Goal: Transaction & Acquisition: Purchase product/service

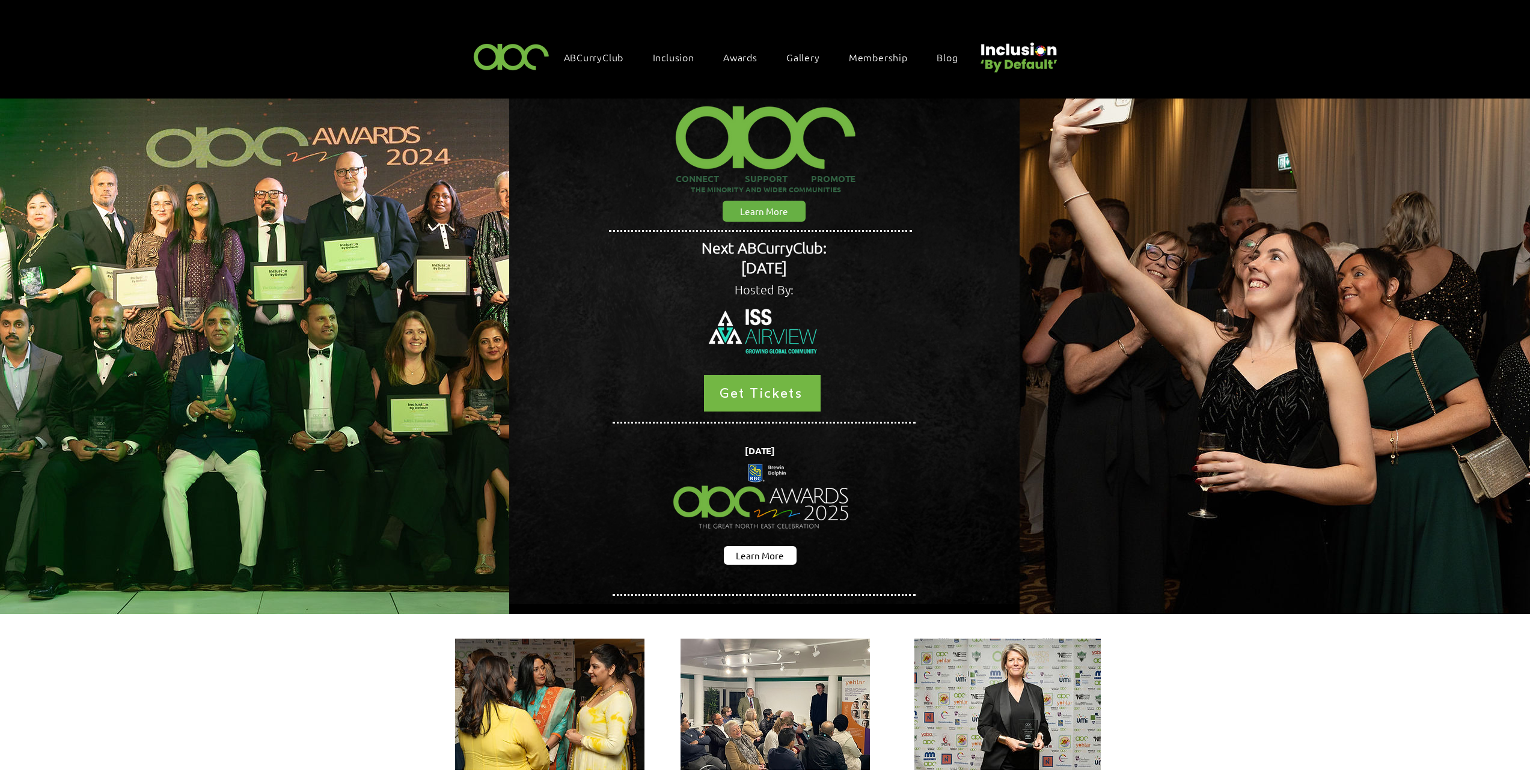
drag, startPoint x: 0, startPoint y: 0, endPoint x: 743, endPoint y: 56, distance: 745.1
click at [743, 56] on span "Awards" at bounding box center [740, 57] width 34 height 13
click at [745, 55] on span "Awards" at bounding box center [740, 57] width 34 height 13
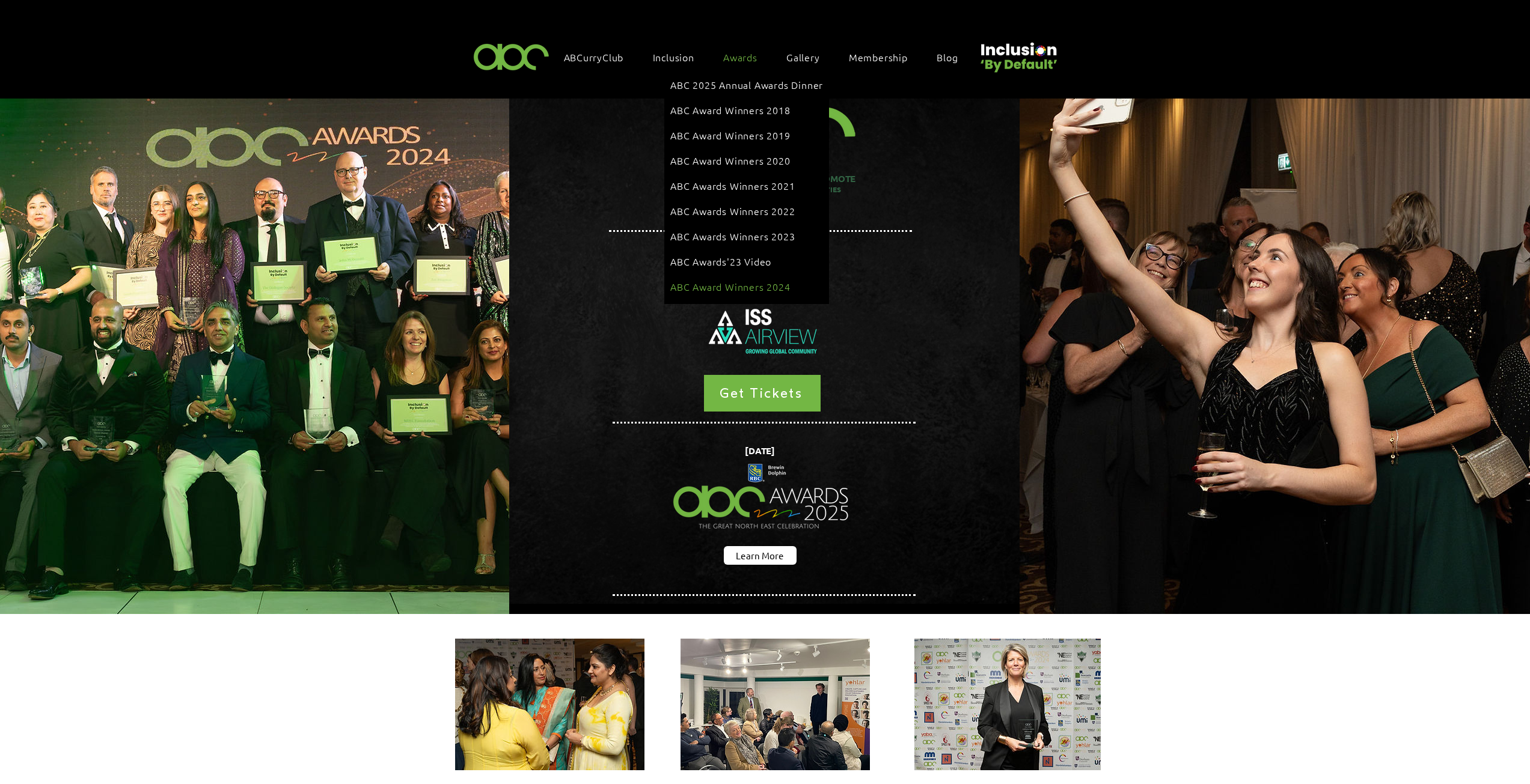
click at [747, 280] on span "ABC Award Winners 2024" at bounding box center [730, 286] width 120 height 13
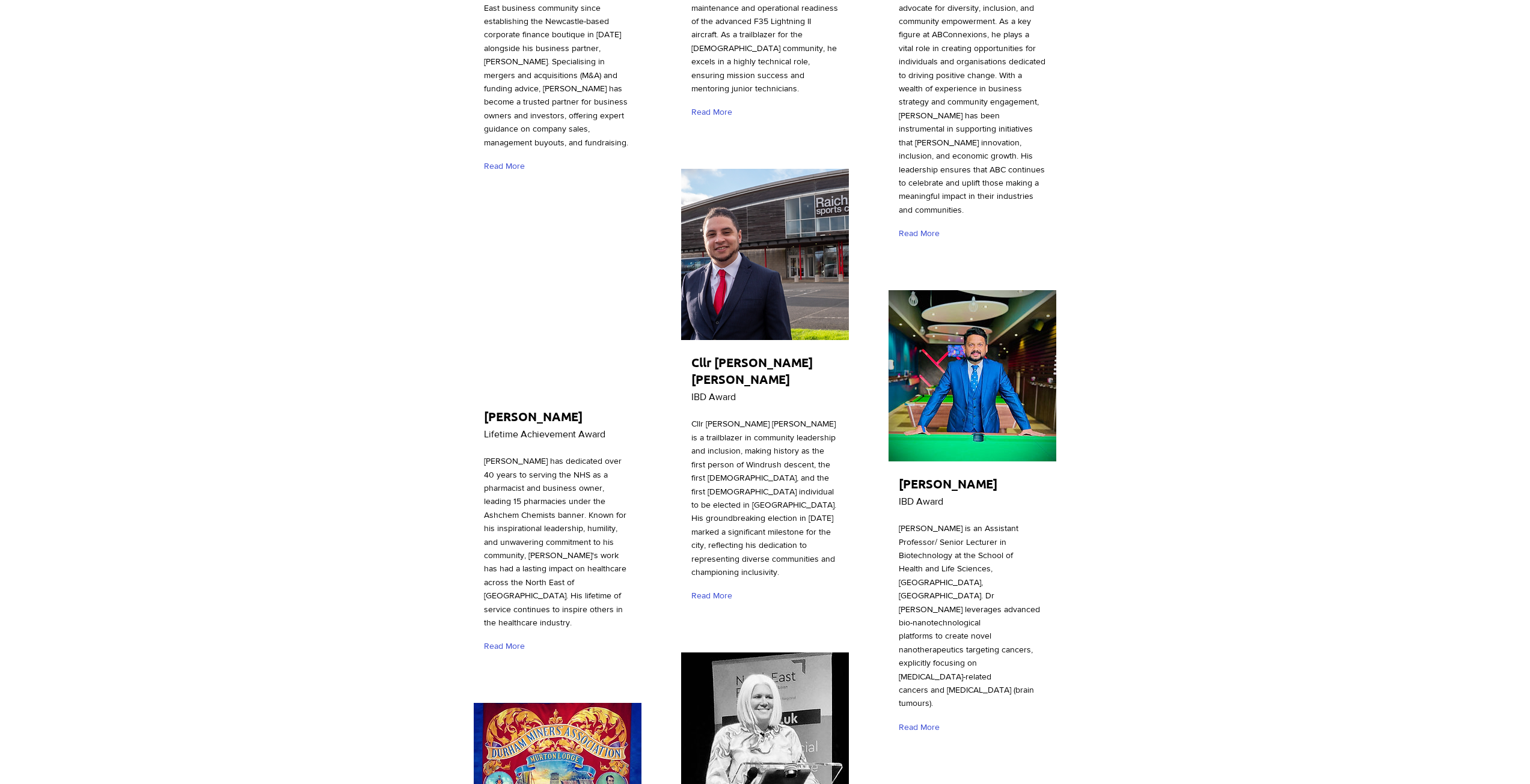
scroll to position [481, 0]
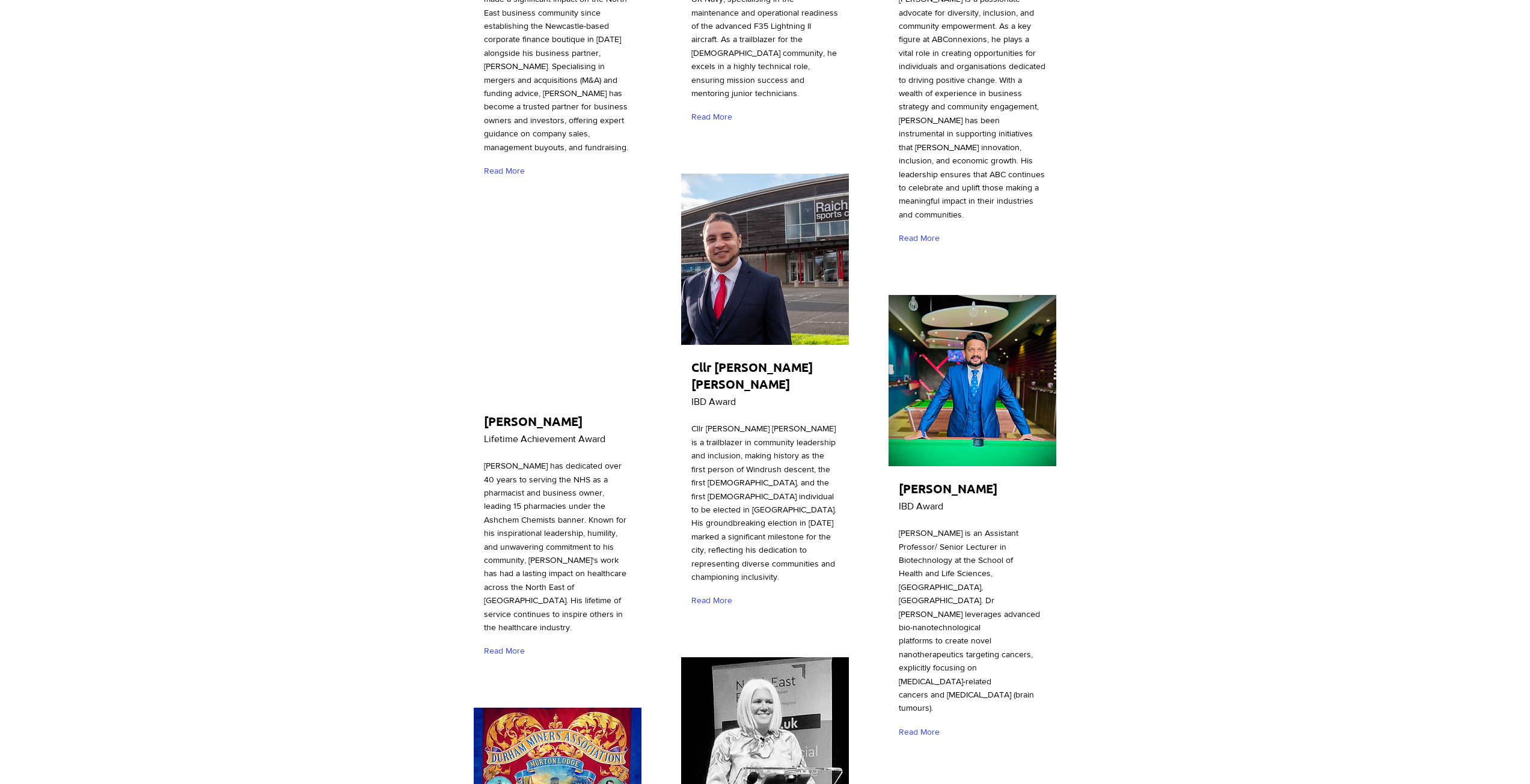
click at [541, 293] on img "main content" at bounding box center [557, 313] width 167 height 171
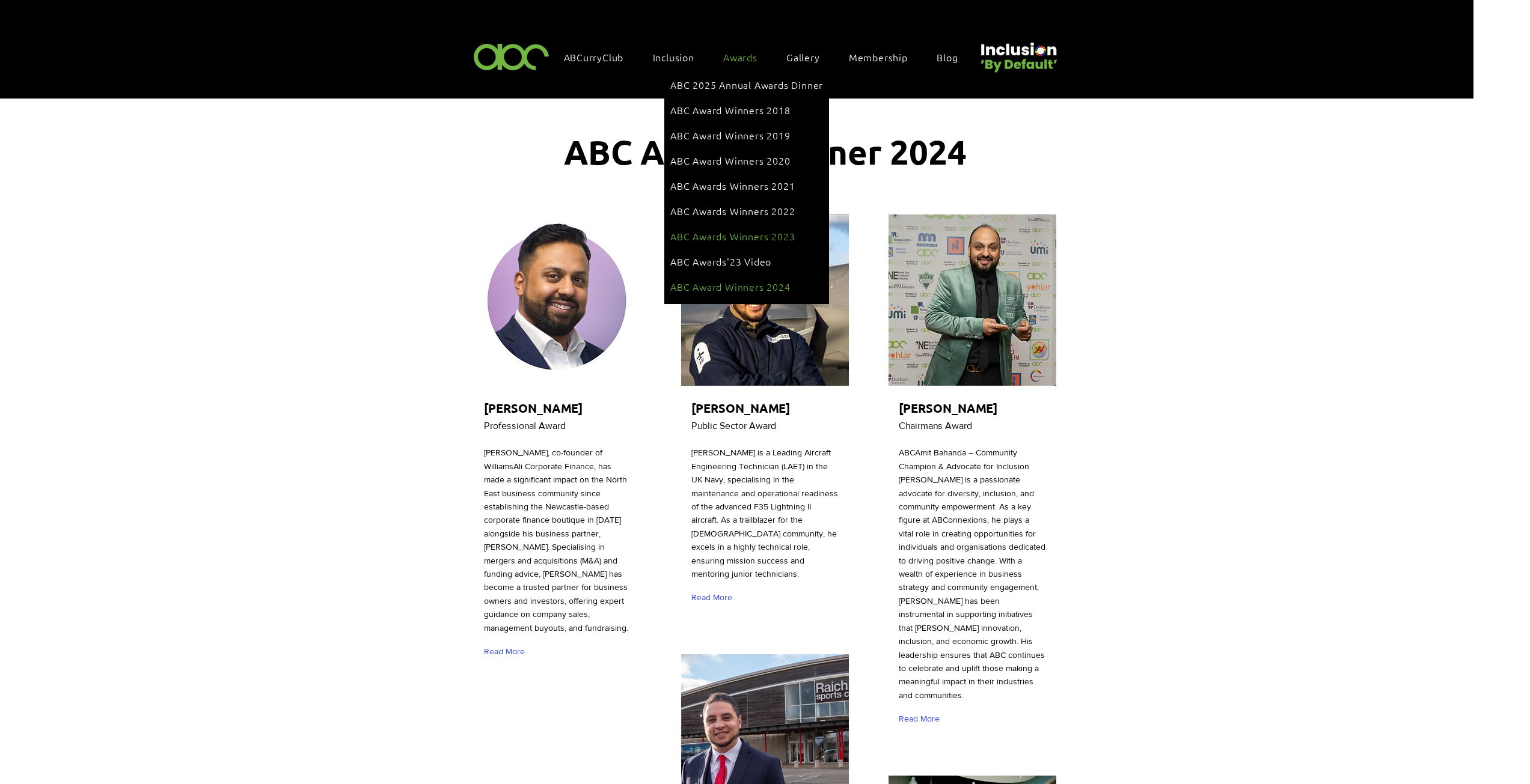
click at [767, 229] on span "ABC Awards Winners 2023" at bounding box center [732, 236] width 124 height 13
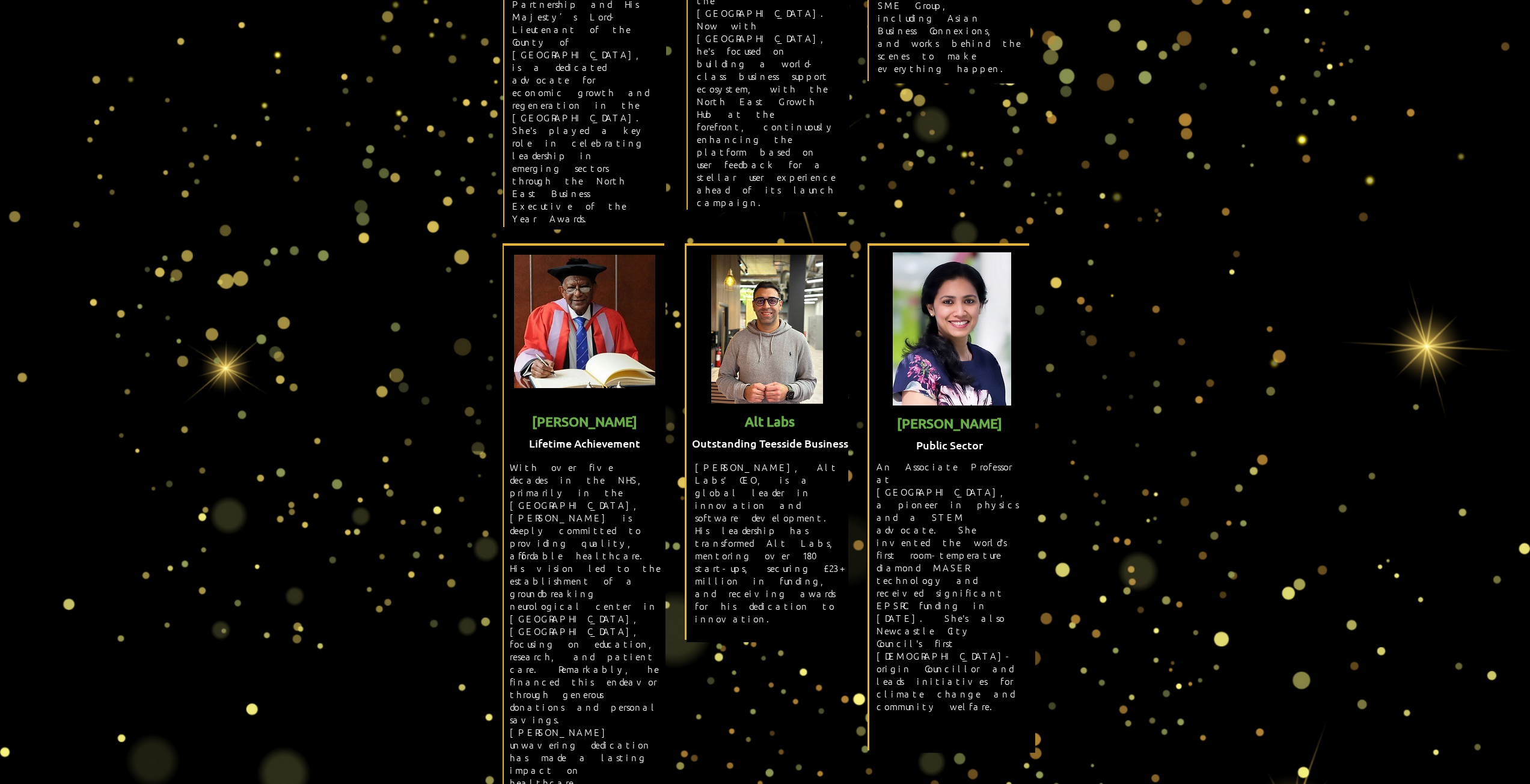
scroll to position [1082, 0]
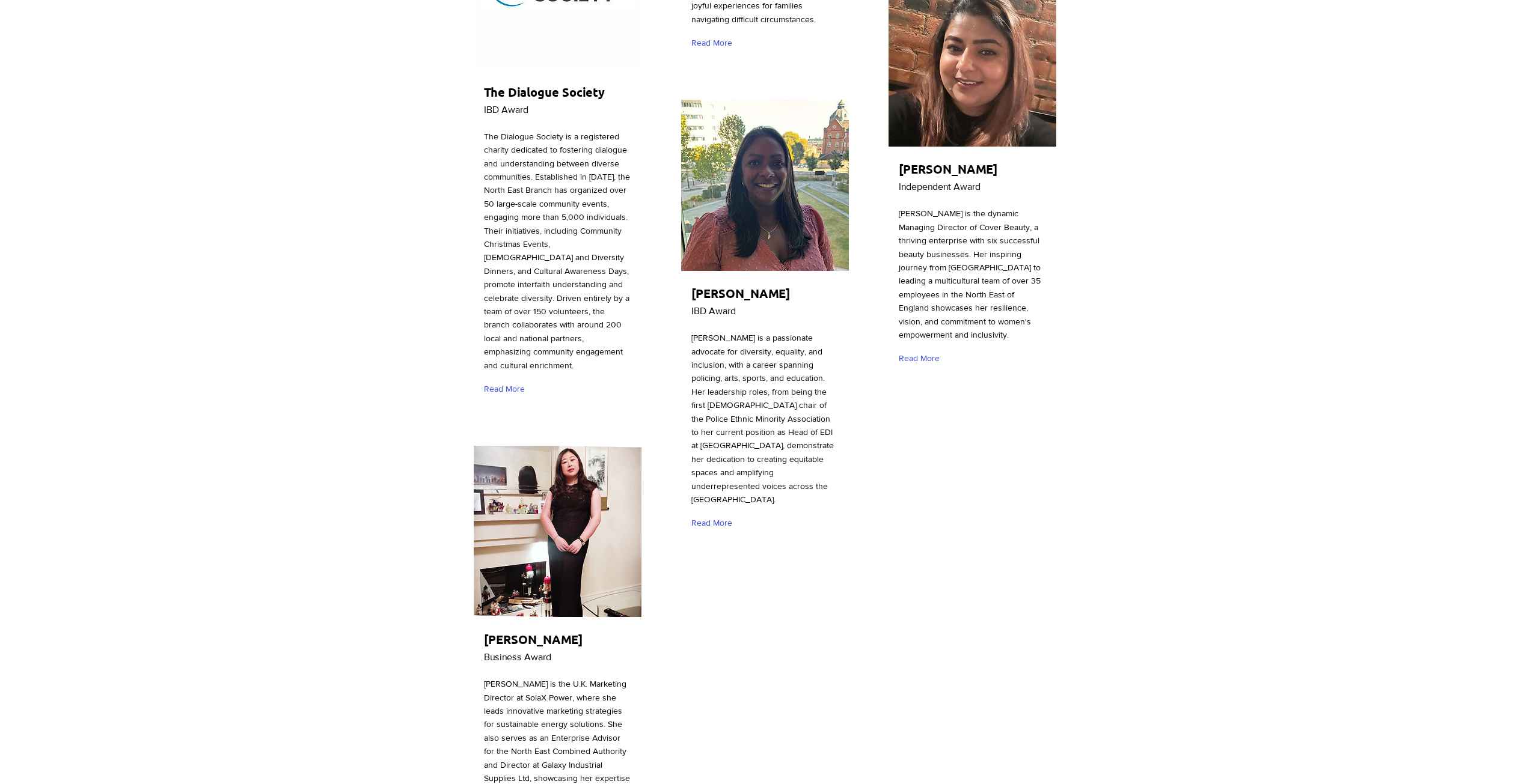
scroll to position [3305, 0]
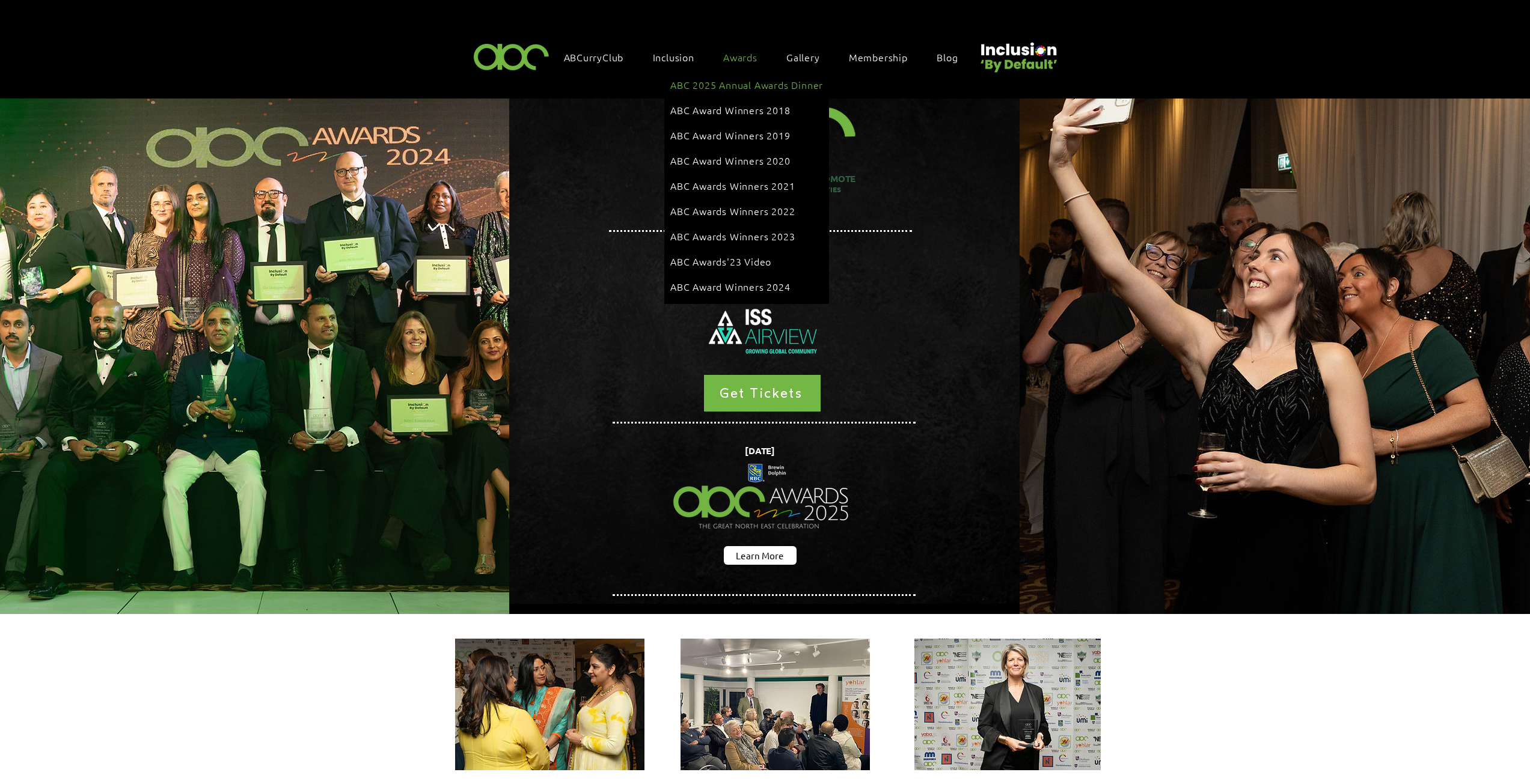
click at [734, 81] on span "ABC 2025 Annual Awards Dinner" at bounding box center [747, 85] width 153 height 13
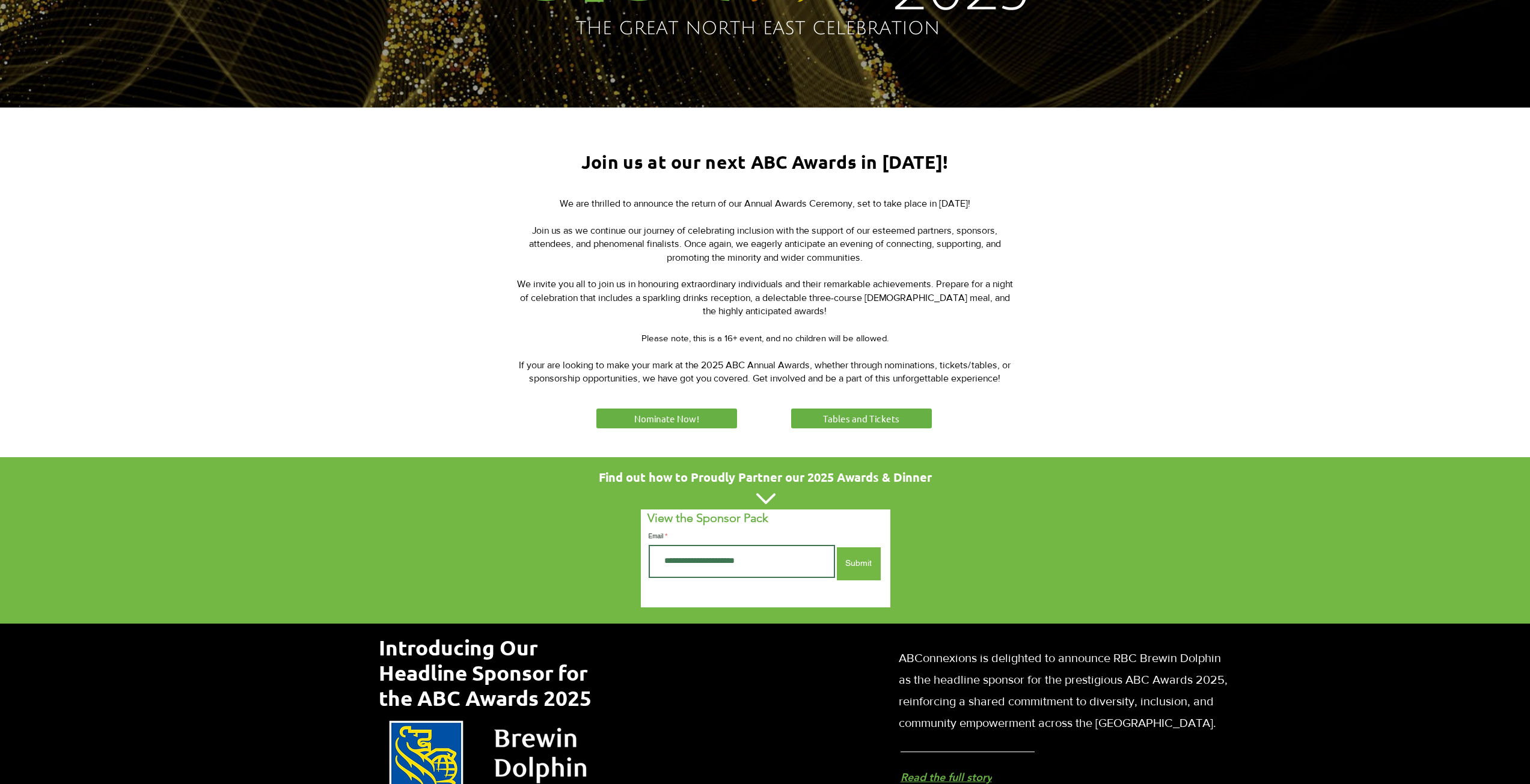
scroll to position [361, 0]
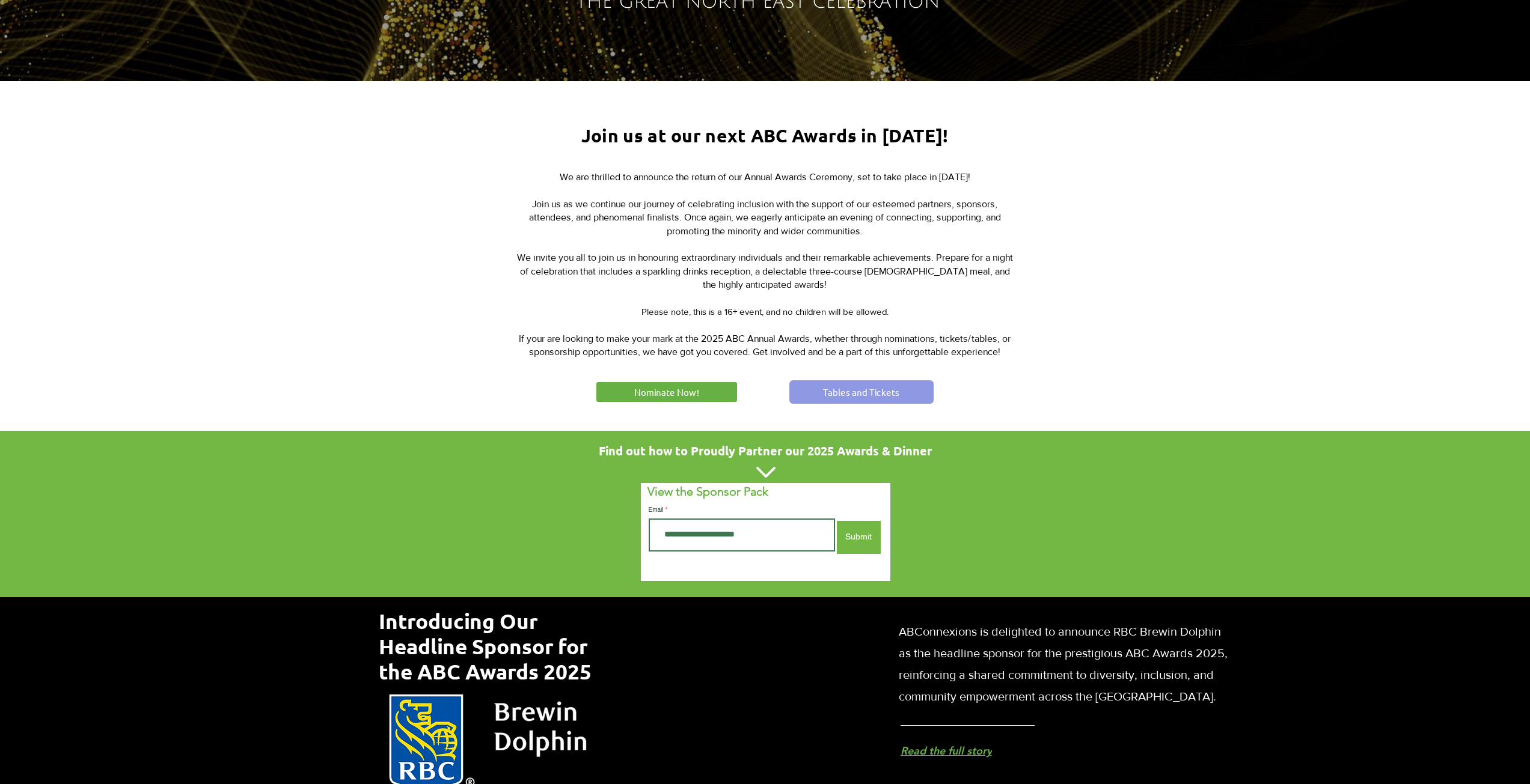
click at [897, 386] on span "Tables and Tickets" at bounding box center [861, 392] width 76 height 13
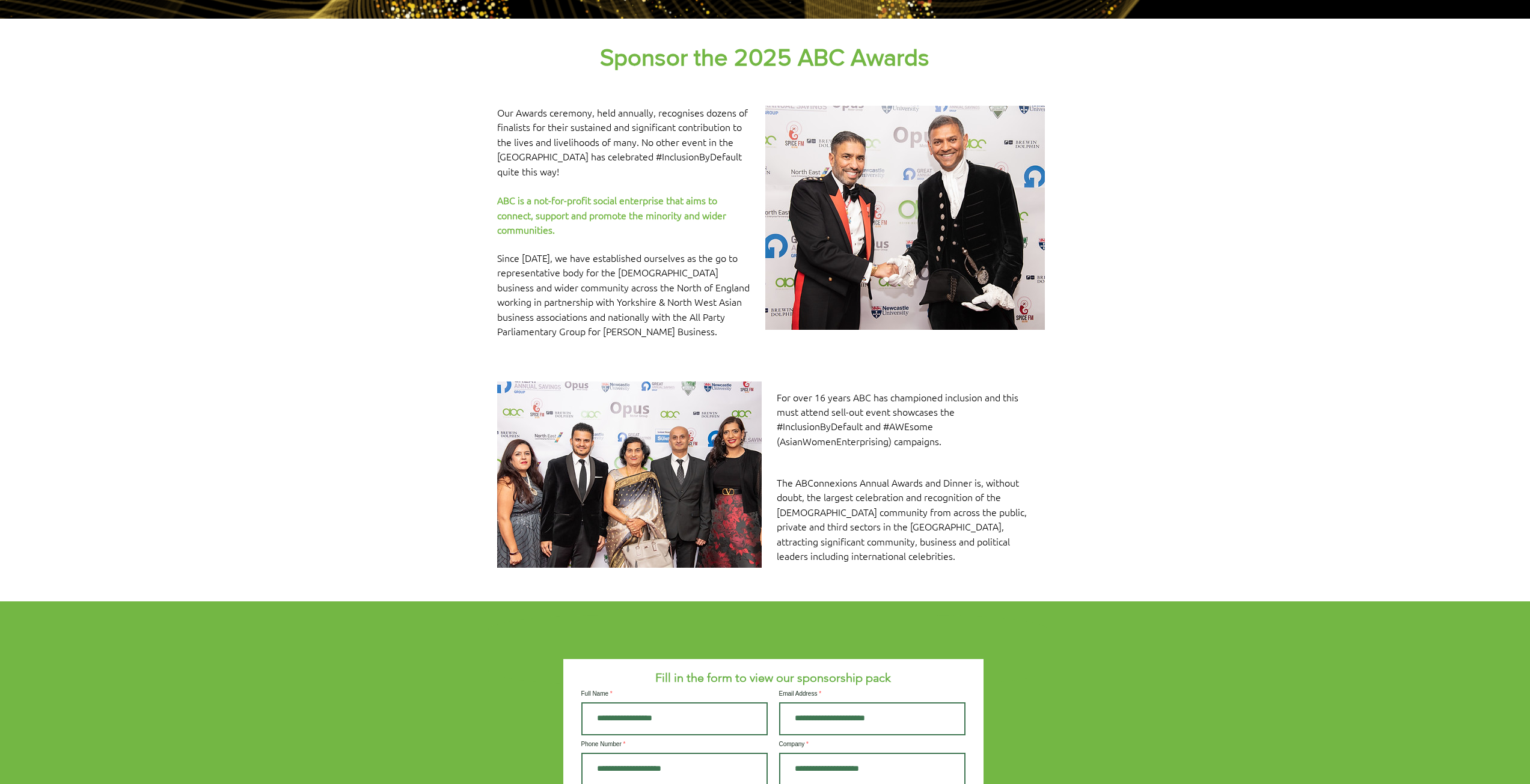
scroll to position [60, 0]
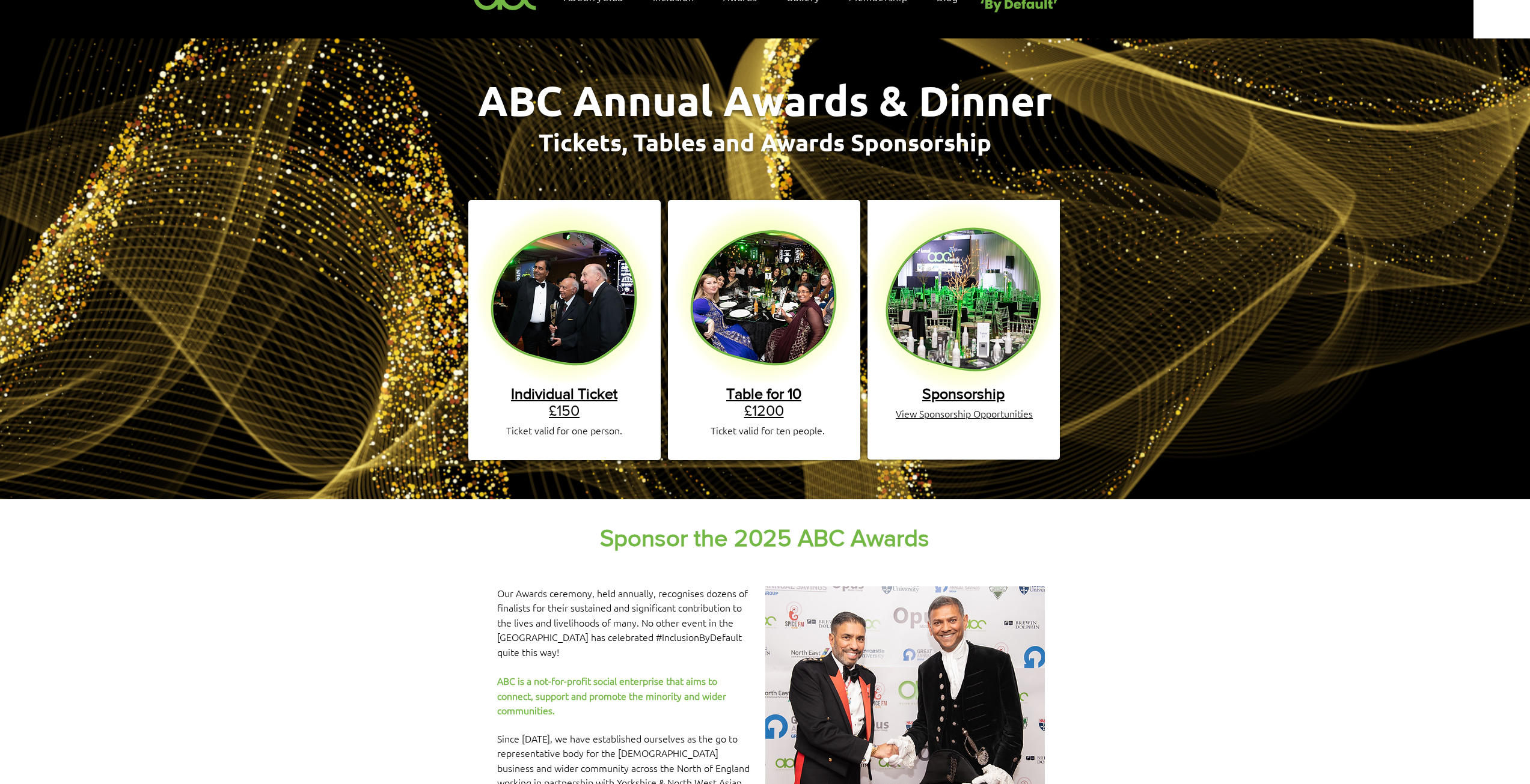
click at [563, 392] on link "Individual Ticket £150" at bounding box center [564, 402] width 107 height 34
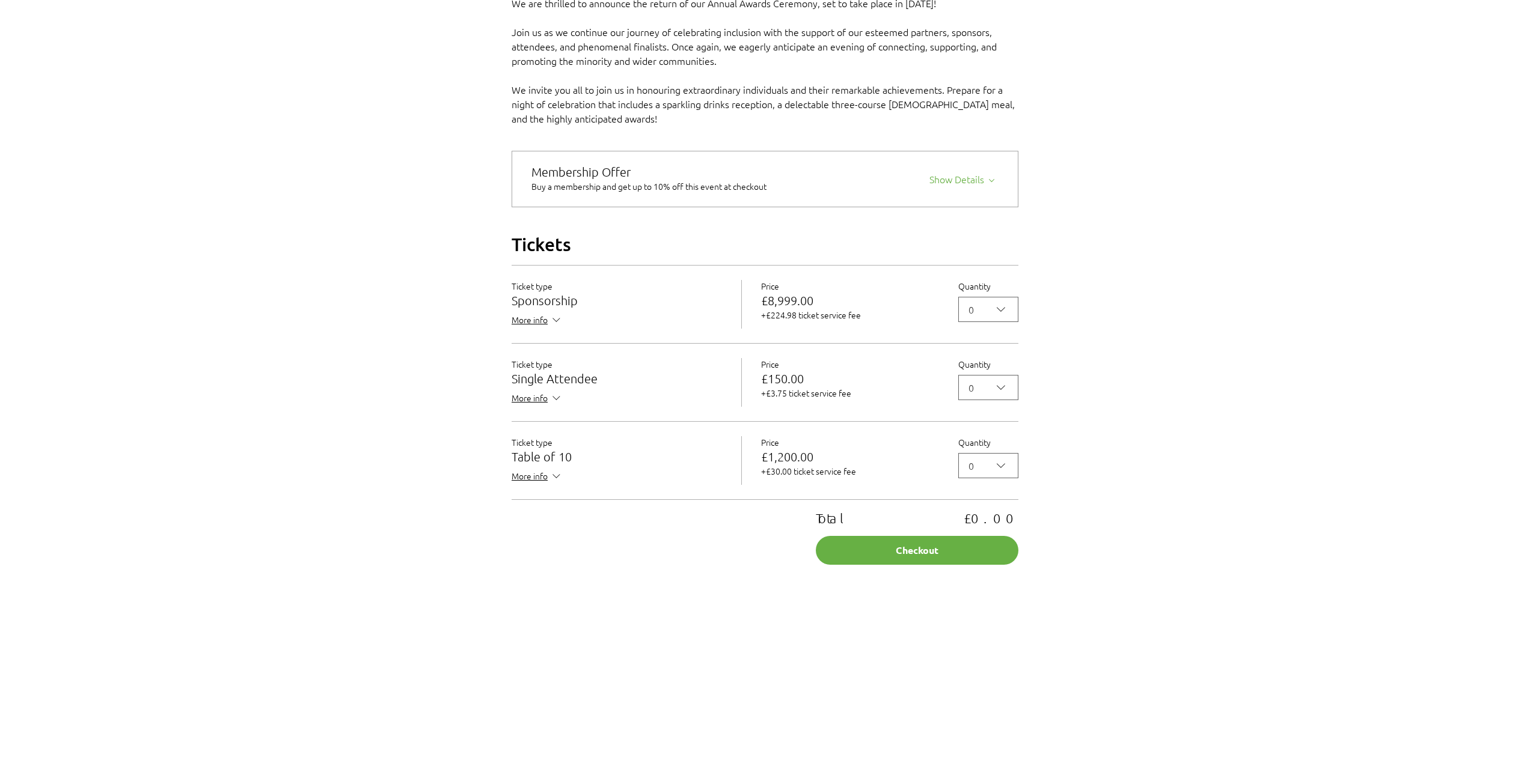
scroll to position [902, 0]
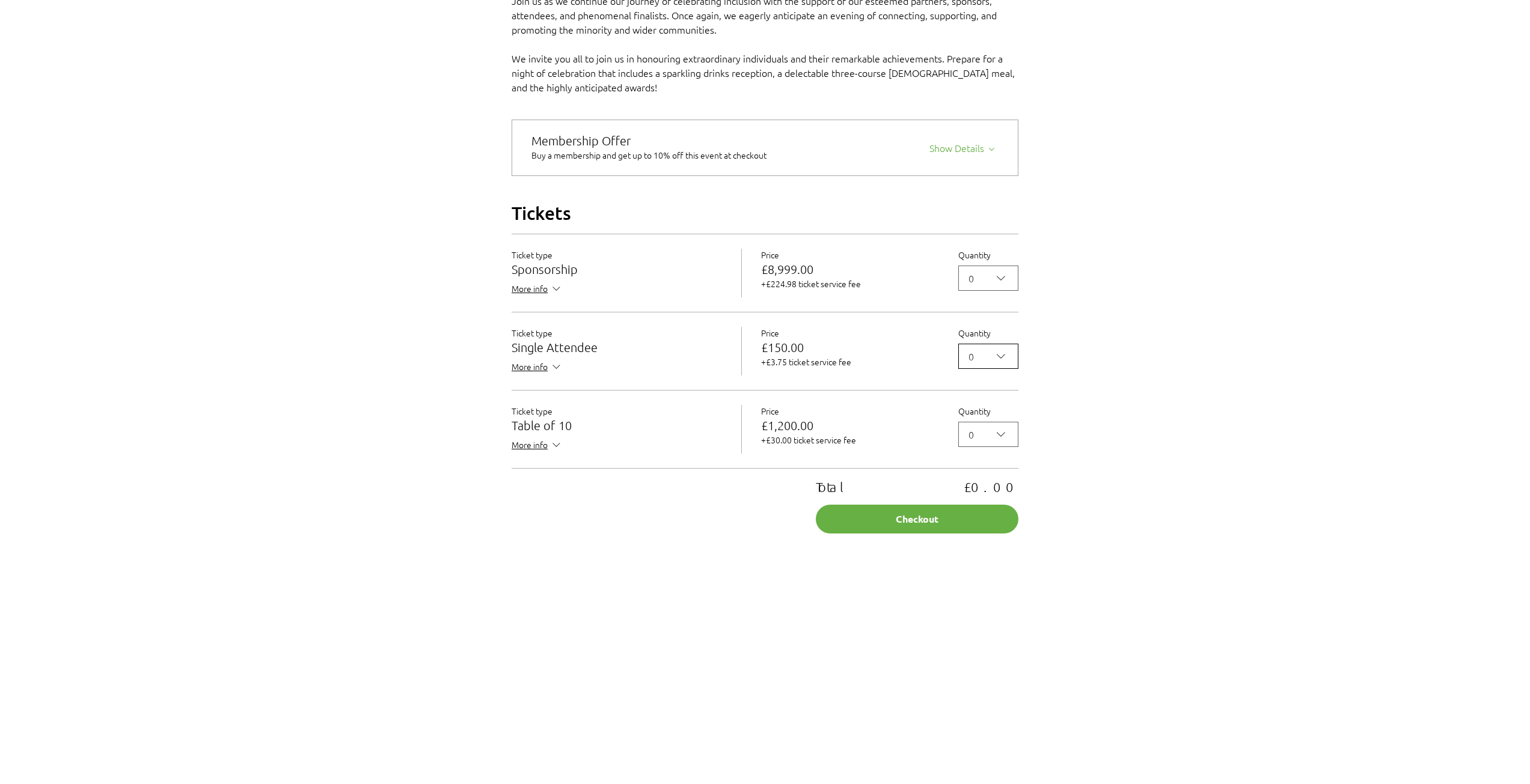
click at [999, 364] on icon "2025 Annual ABC Awards Dinner" at bounding box center [1001, 356] width 14 height 14
click at [972, 516] on span "5" at bounding box center [988, 509] width 45 height 14
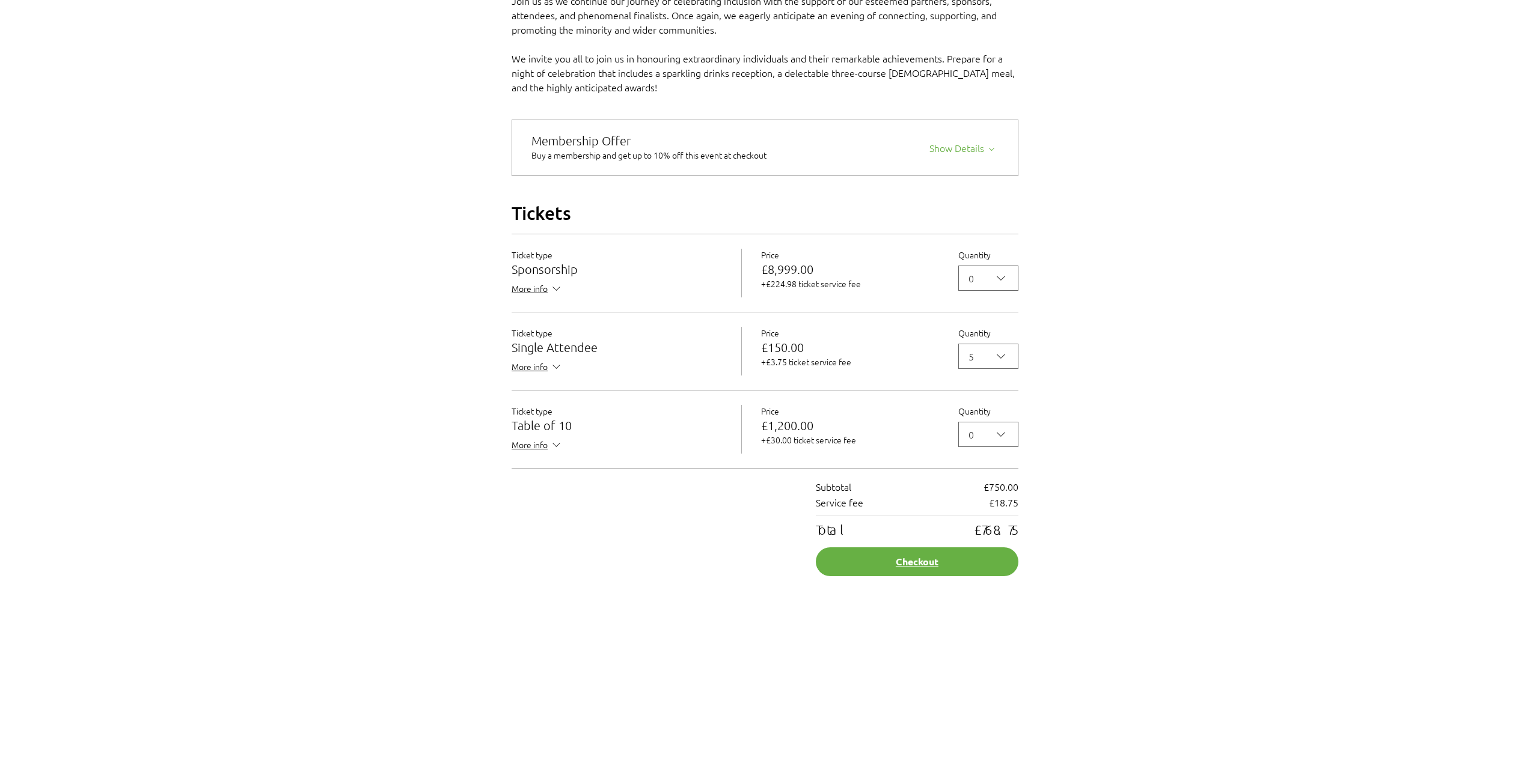
click at [922, 577] on button "Checkout" at bounding box center [917, 562] width 202 height 29
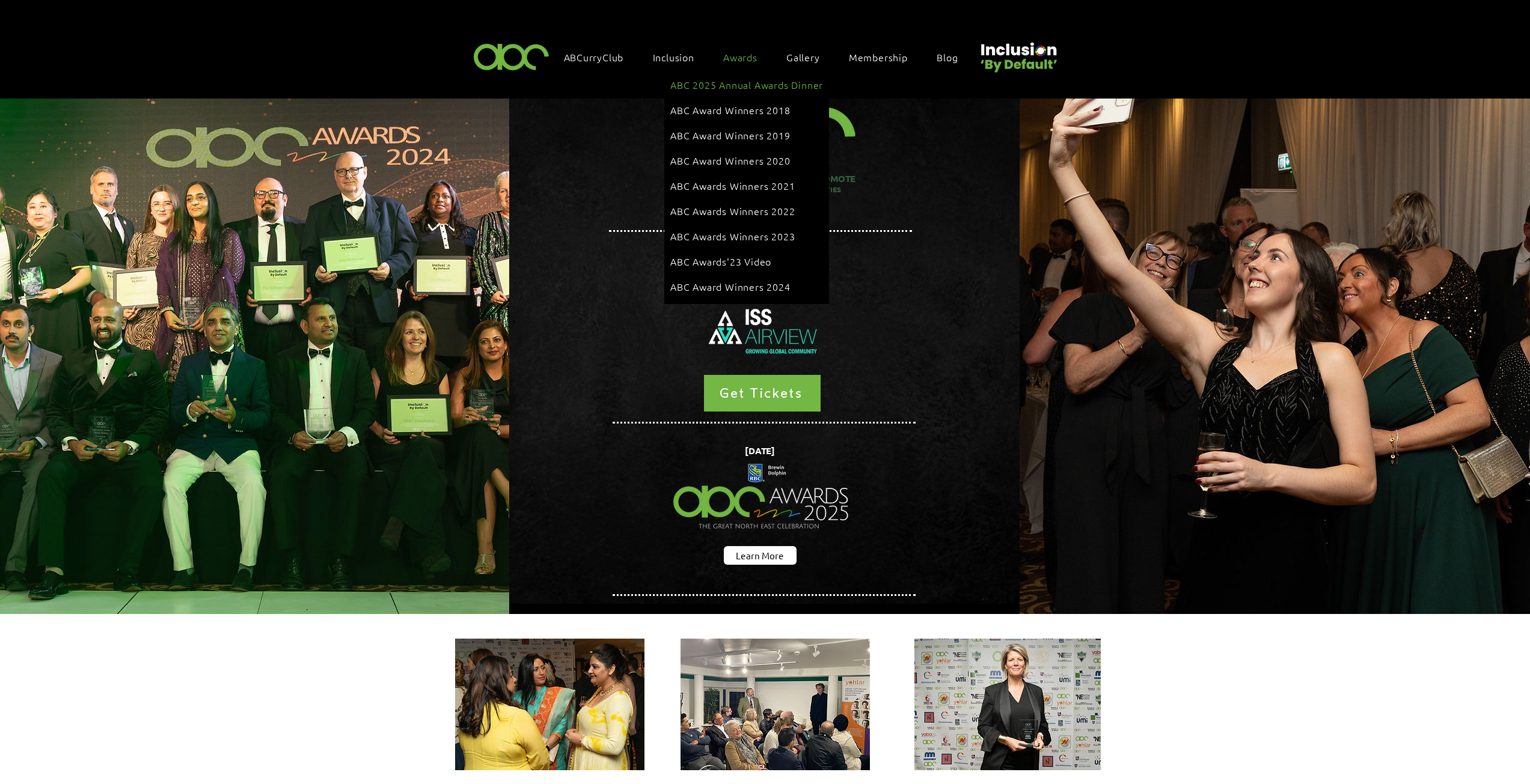
click at [743, 81] on span "ABC 2025 Annual Awards Dinner" at bounding box center [747, 85] width 153 height 13
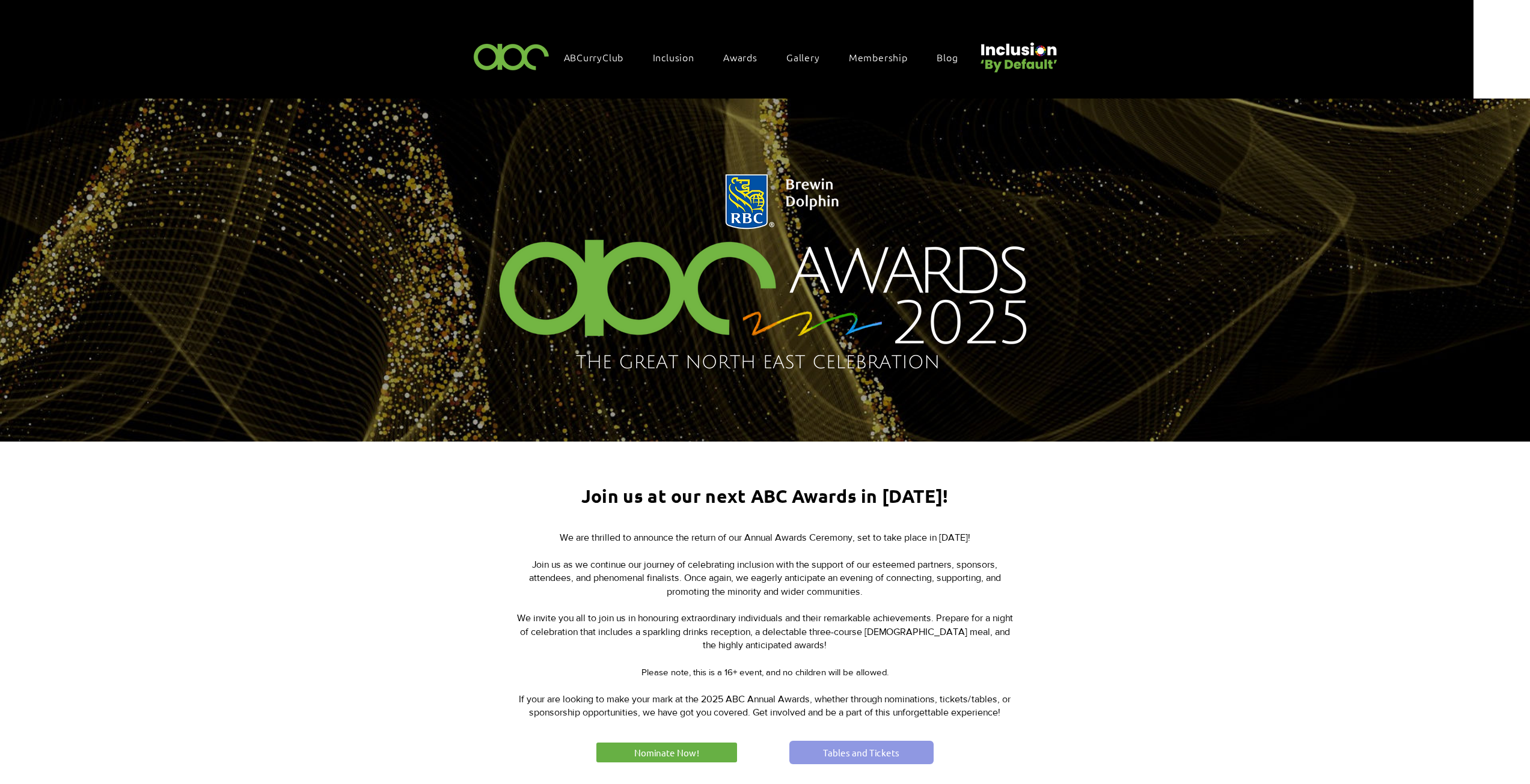
click at [846, 741] on link "Tables and Tickets" at bounding box center [861, 753] width 144 height 23
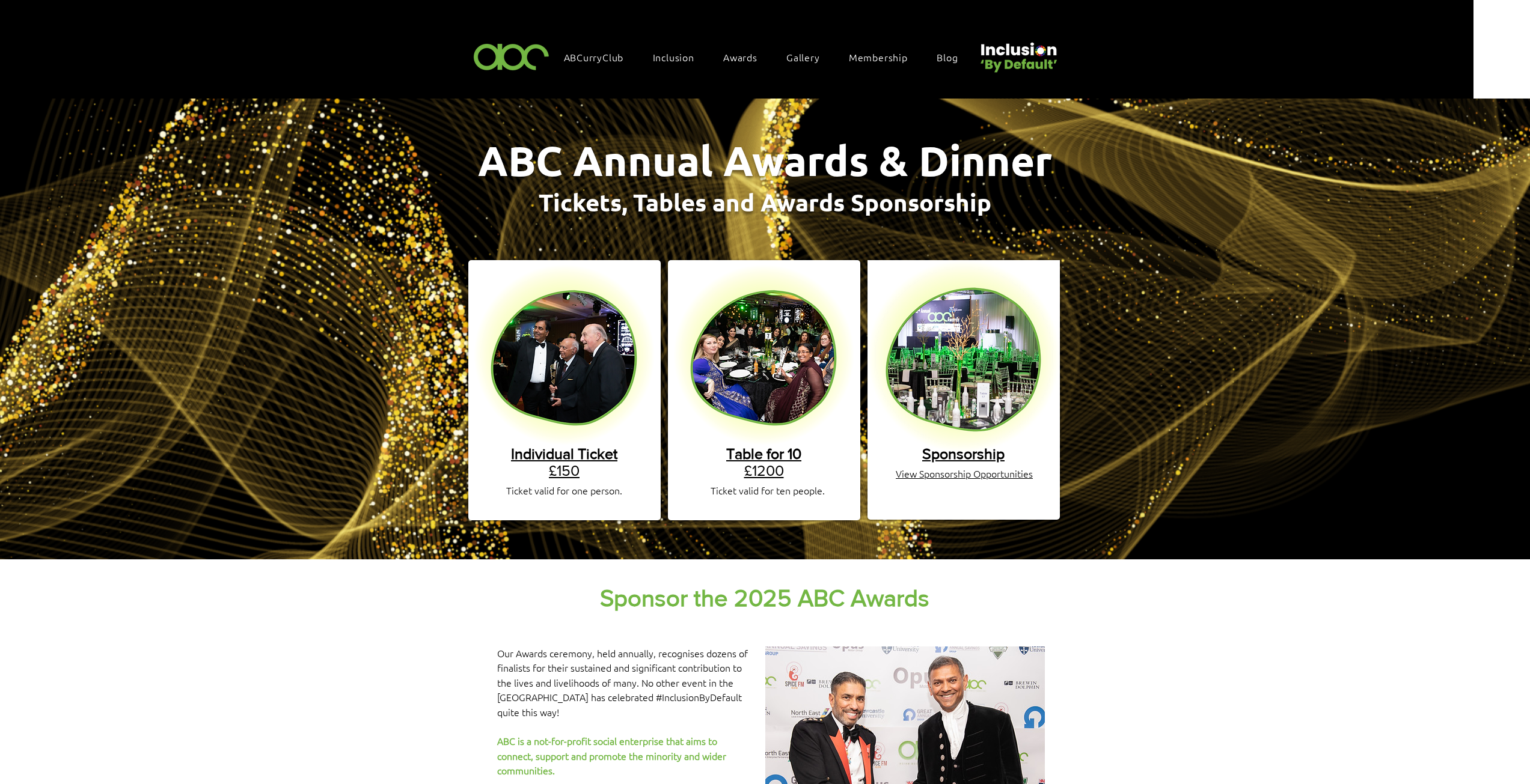
click at [574, 445] on span "Individual Ticket" at bounding box center [564, 454] width 107 height 17
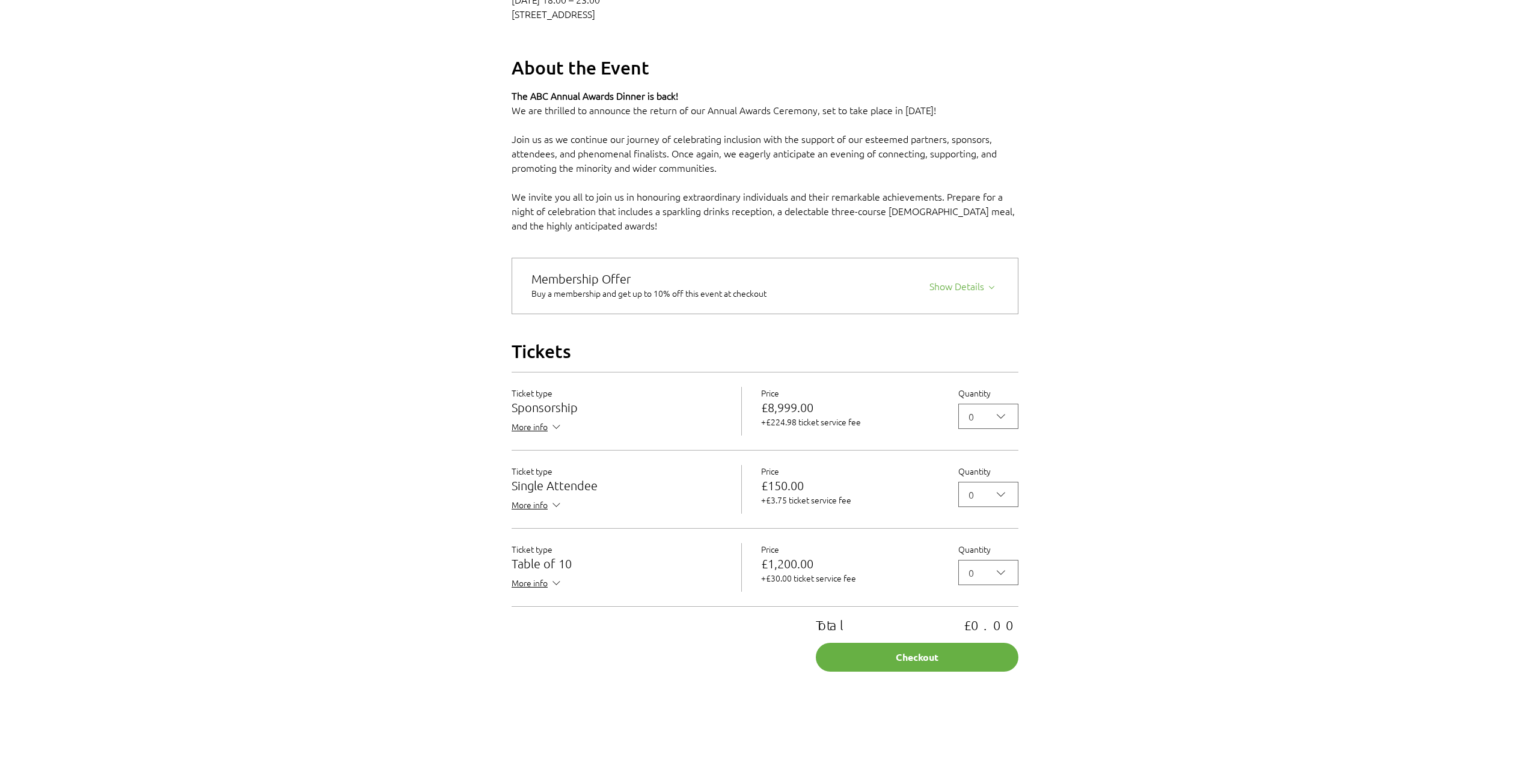
scroll to position [781, 0]
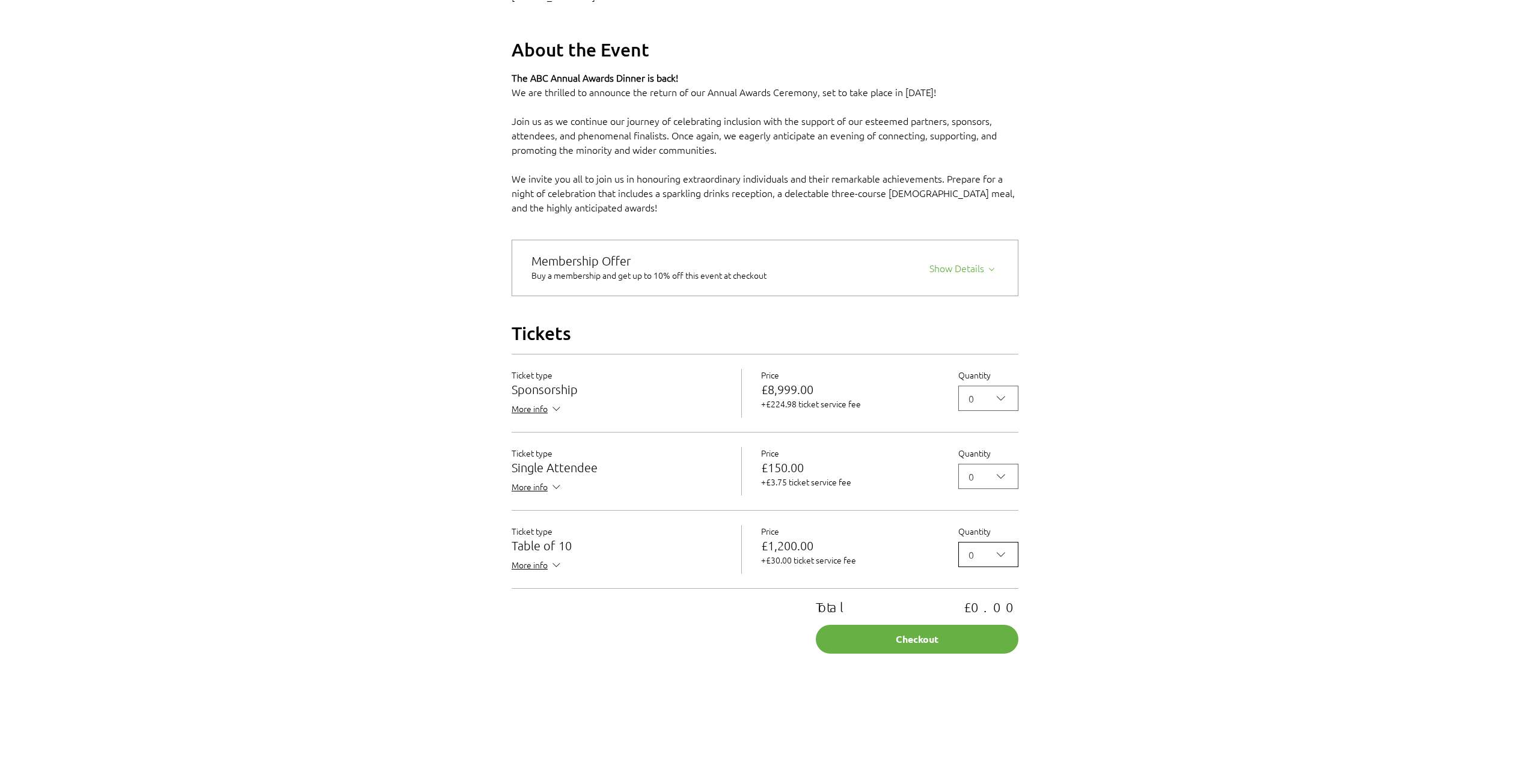
click at [1010, 567] on button "0" at bounding box center [988, 555] width 60 height 25
click at [994, 715] on span "5" at bounding box center [988, 707] width 45 height 14
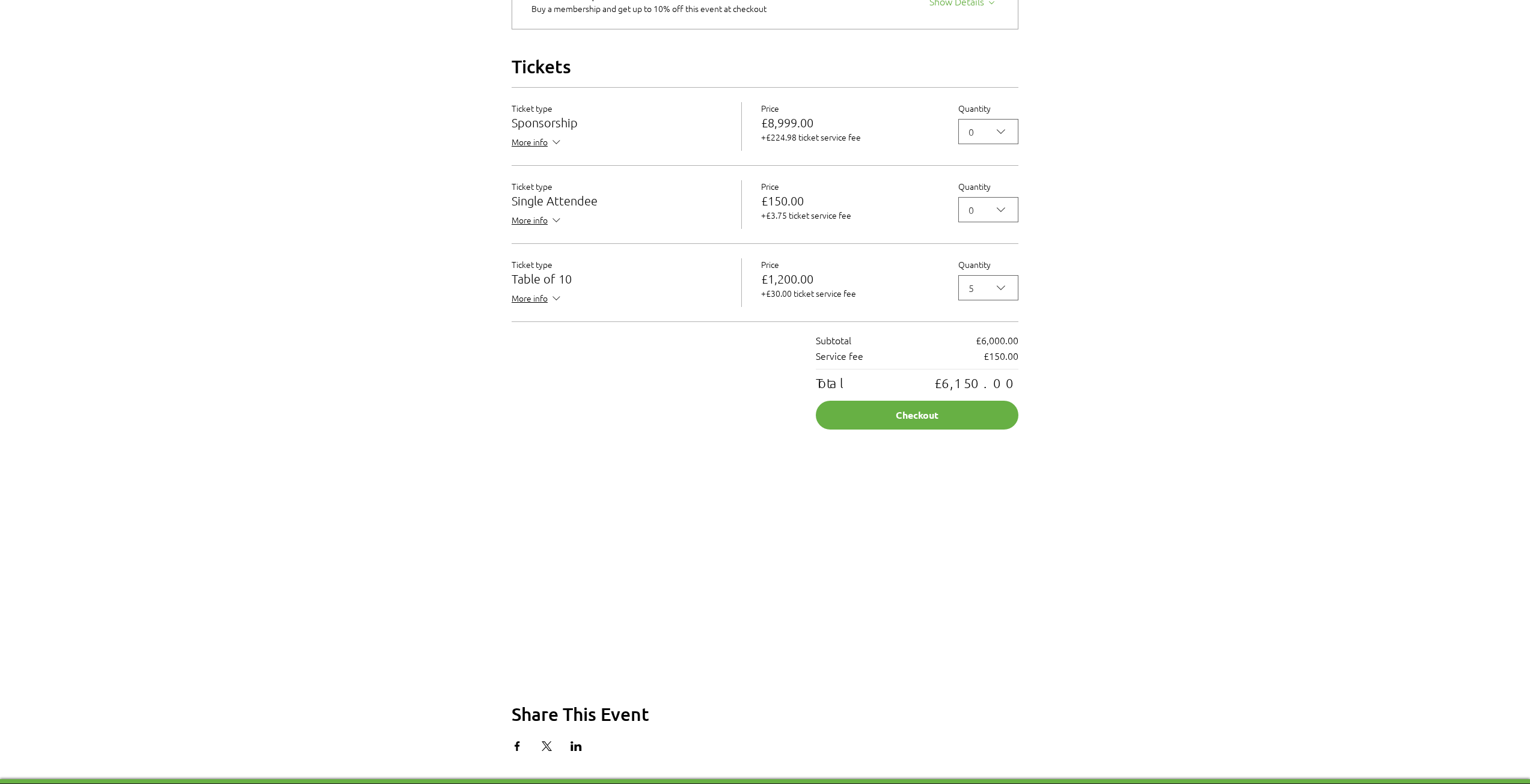
scroll to position [1082, 0]
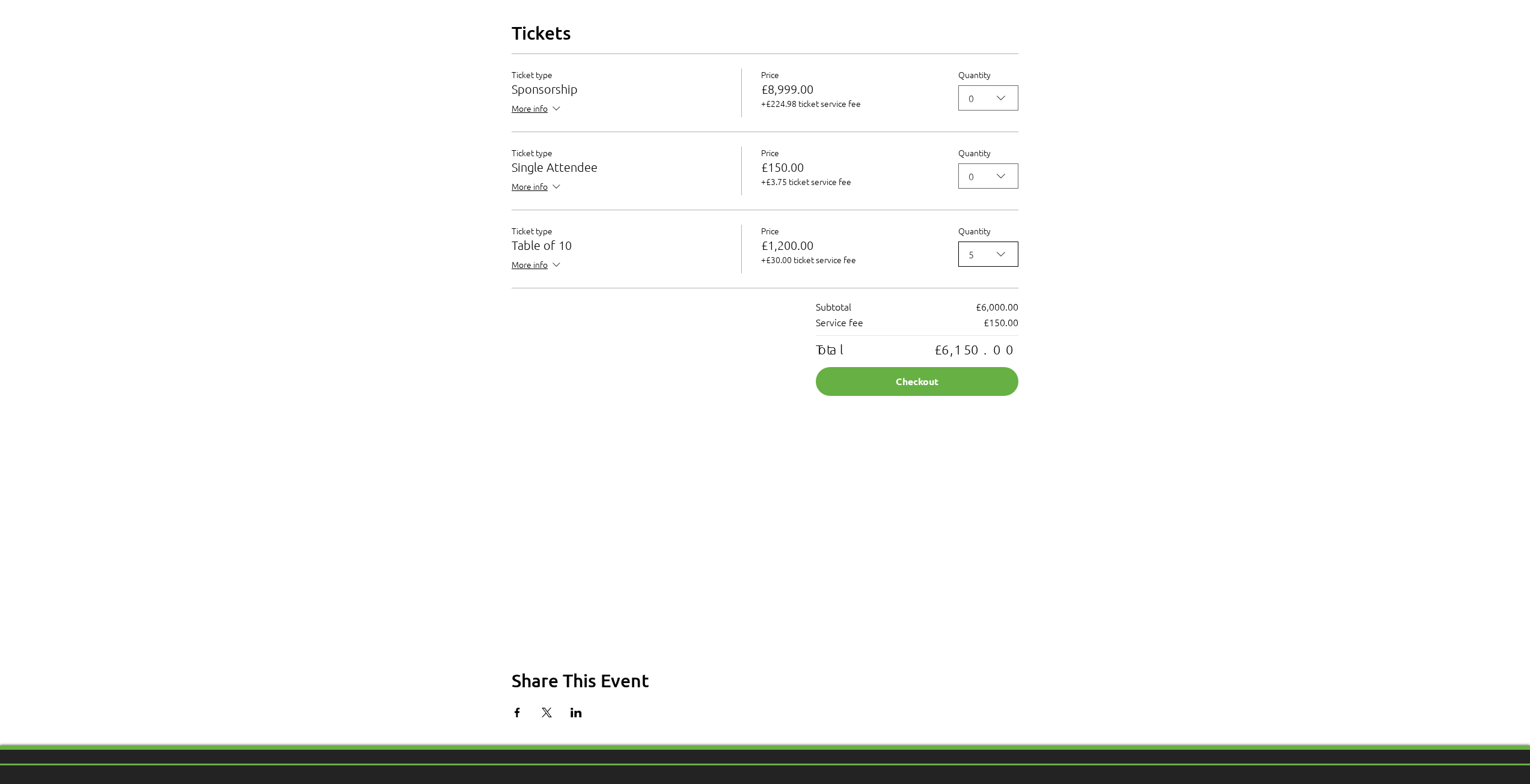
click at [1001, 261] on icon "2025 Annual ABC Awards Dinner" at bounding box center [1001, 254] width 14 height 14
drag, startPoint x: 974, startPoint y: 308, endPoint x: 983, endPoint y: 308, distance: 9.0
click at [977, 294] on span "0" at bounding box center [988, 286] width 45 height 14
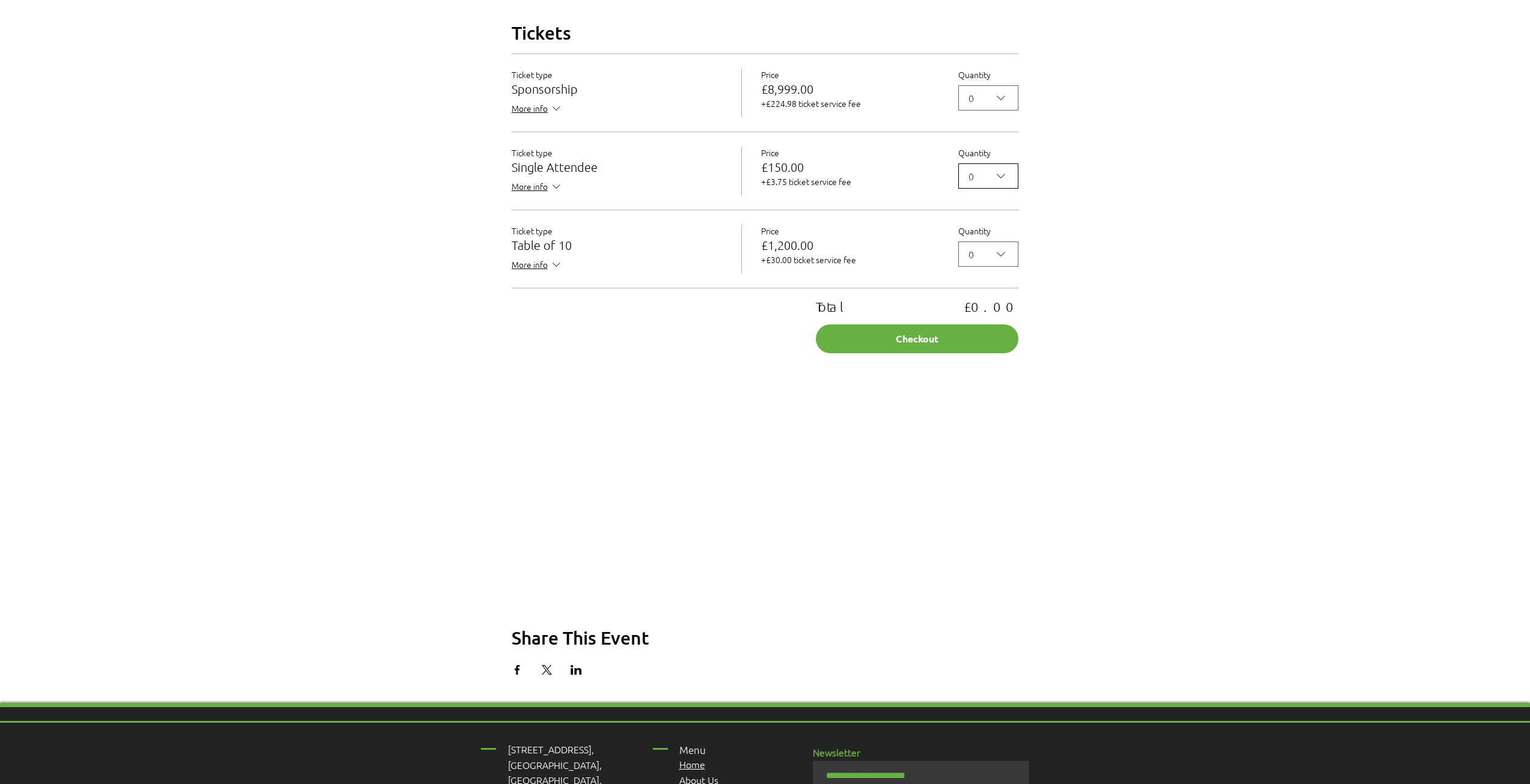
click at [1004, 184] on icon "2025 Annual ABC Awards Dinner" at bounding box center [1001, 176] width 14 height 14
click at [972, 341] on div "5" at bounding box center [988, 328] width 59 height 24
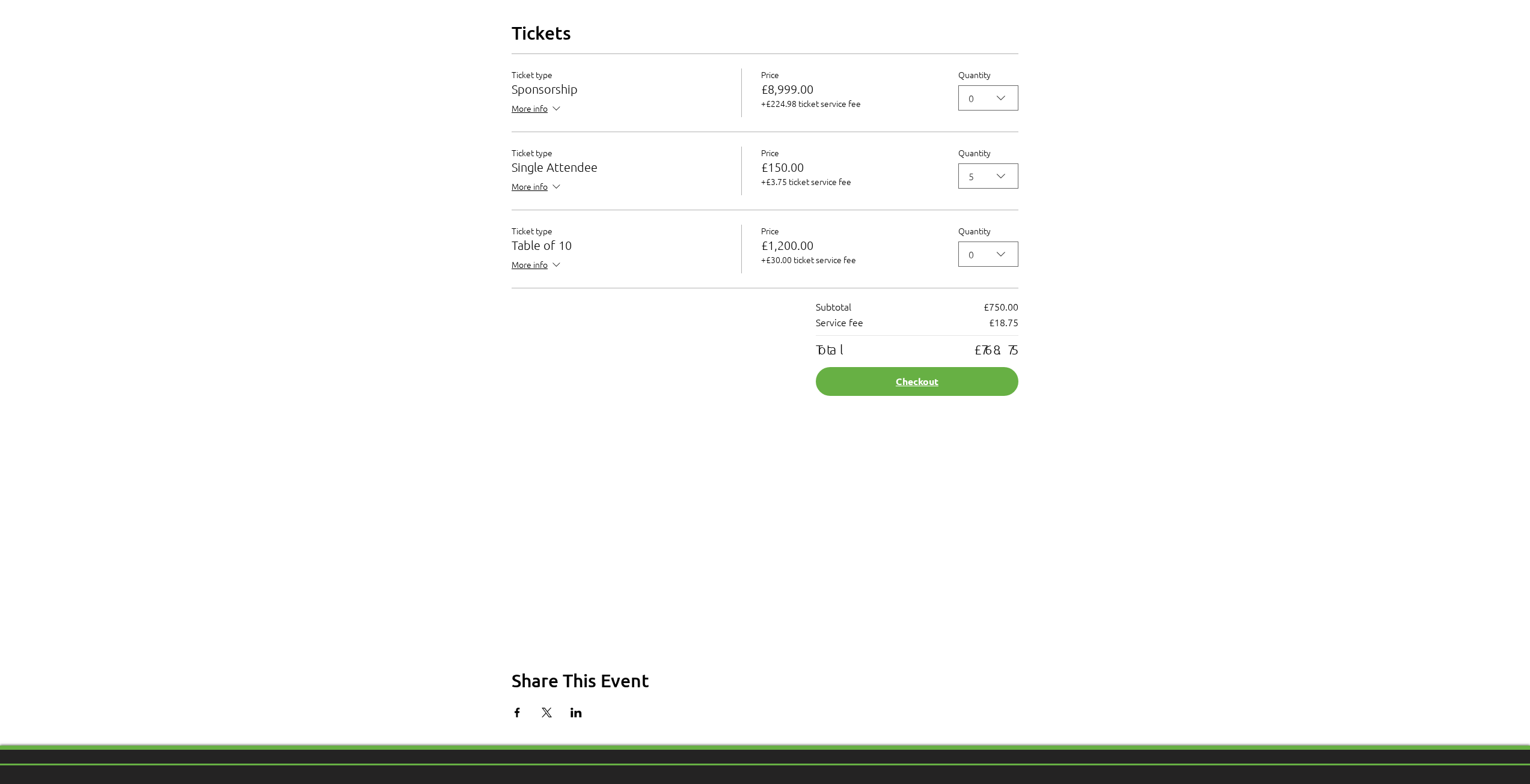
click at [962, 396] on button "Checkout" at bounding box center [917, 381] width 202 height 29
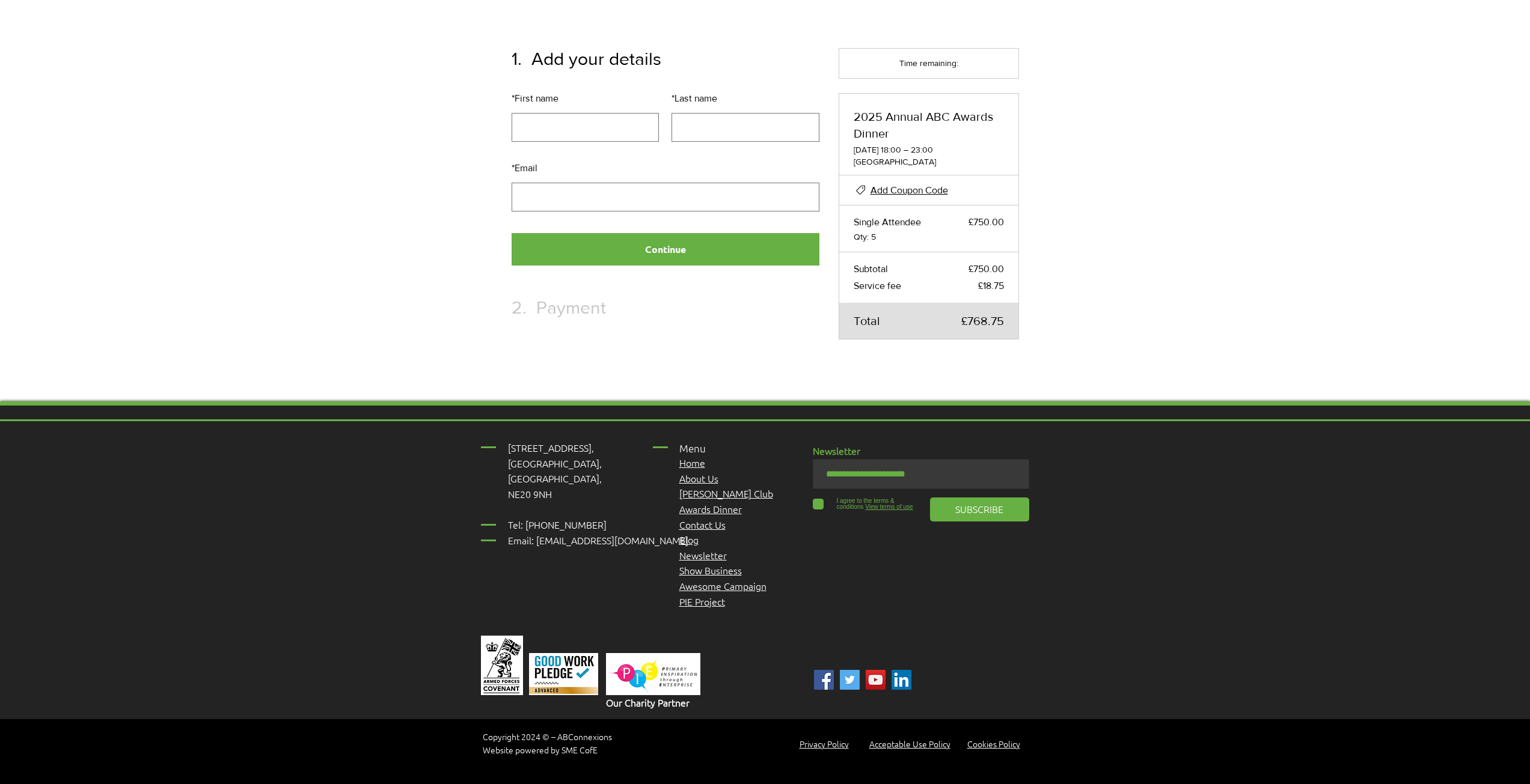
scroll to position [109, 0]
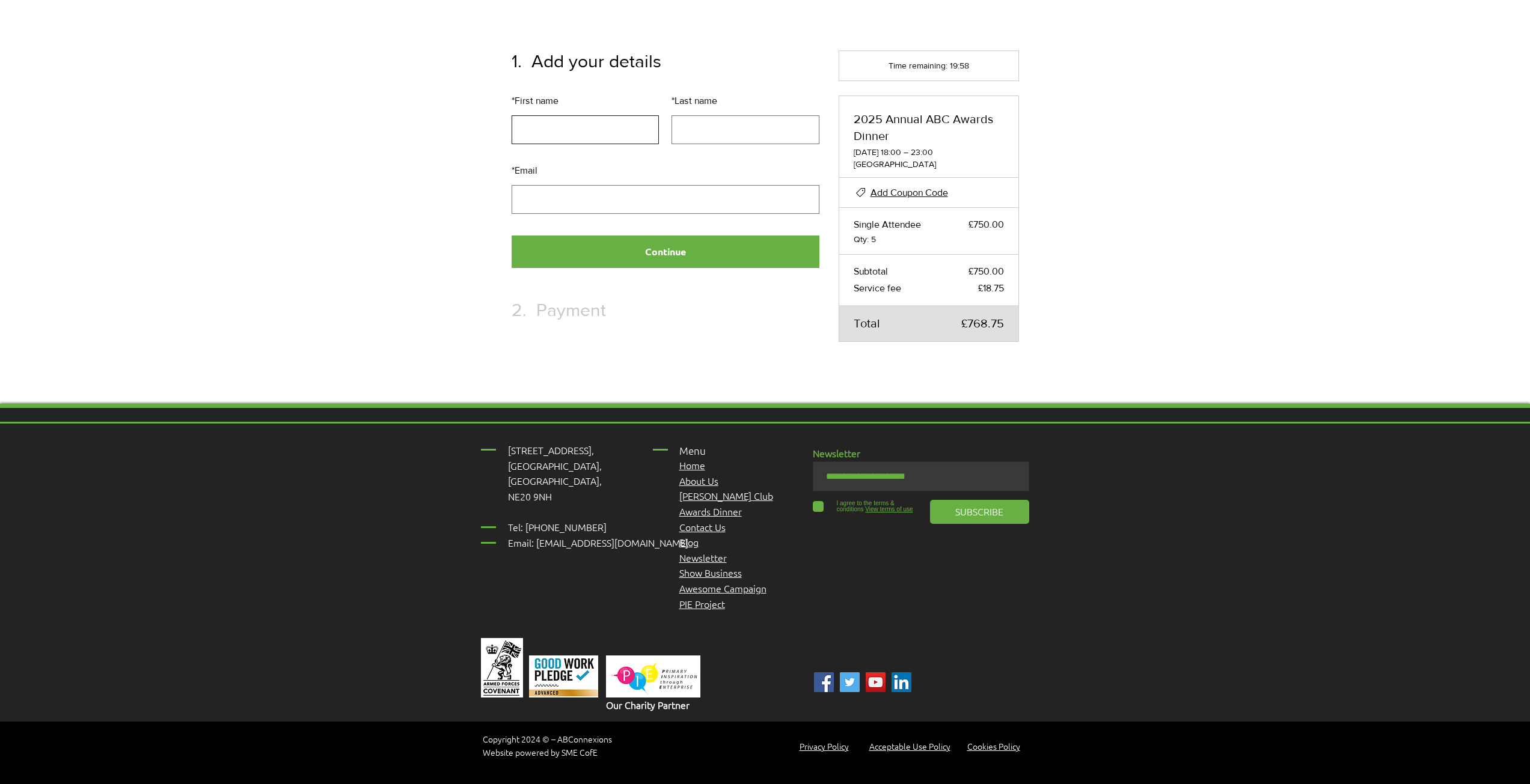
click at [553, 134] on input "* First name" at bounding box center [585, 130] width 148 height 29
type input "****"
type input "*******"
type input "**********"
click at [926, 190] on span "Add Coupon Code" at bounding box center [909, 193] width 78 height 10
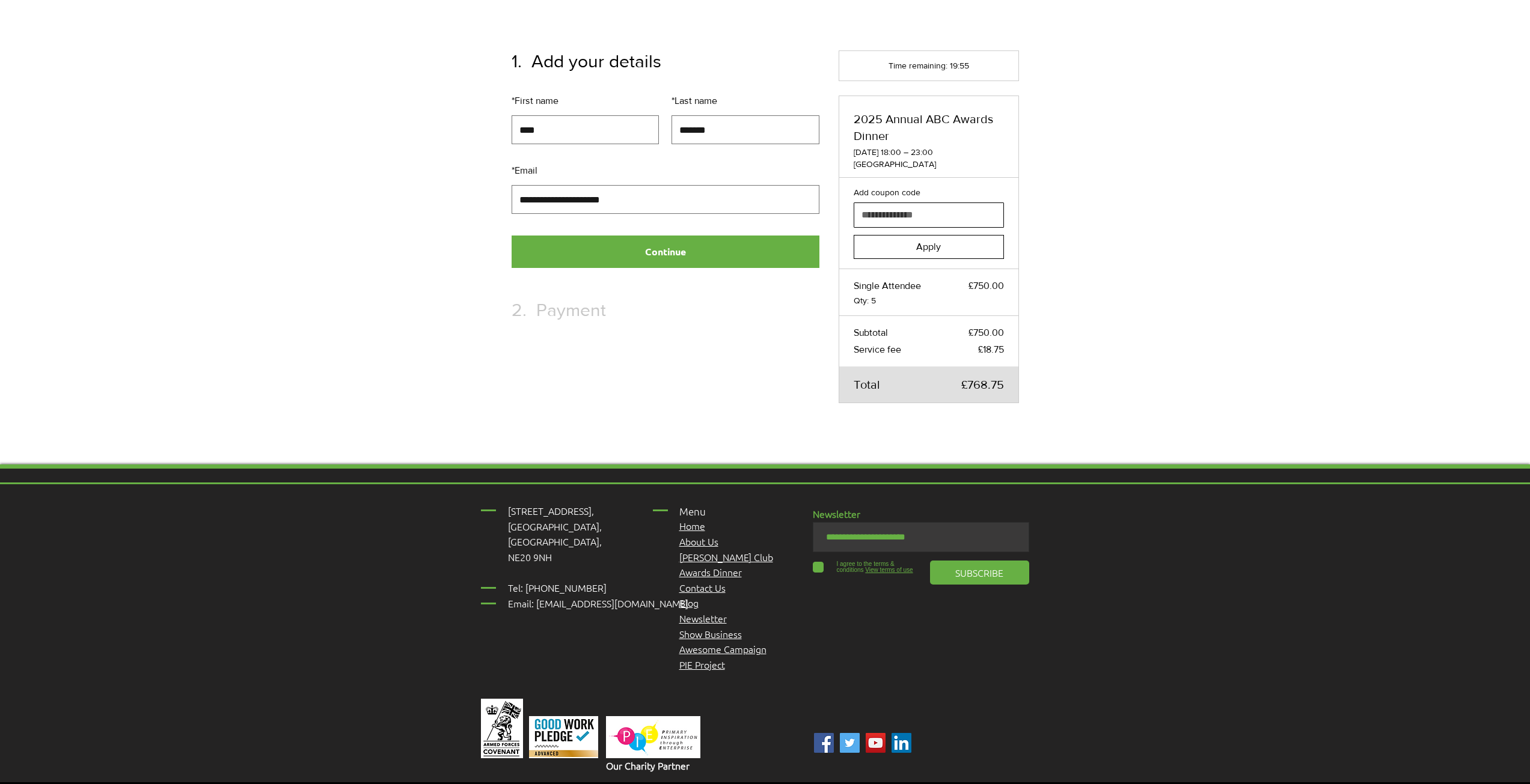
click at [906, 211] on input "Add coupon code" at bounding box center [924, 215] width 142 height 24
paste input "**********"
type input "**********"
click at [934, 243] on span "Apply" at bounding box center [928, 247] width 25 height 10
